Goal: Task Accomplishment & Management: Use online tool/utility

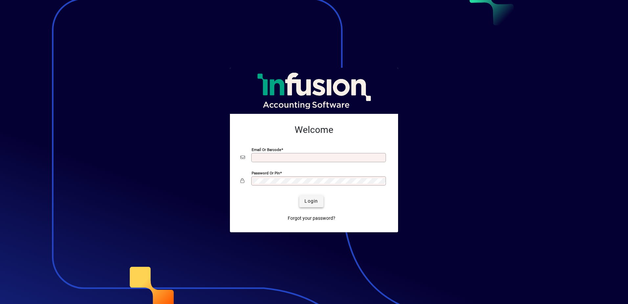
type input "**********"
click at [318, 204] on span "submit" at bounding box center [311, 201] width 24 height 16
